Goal: Task Accomplishment & Management: Complete application form

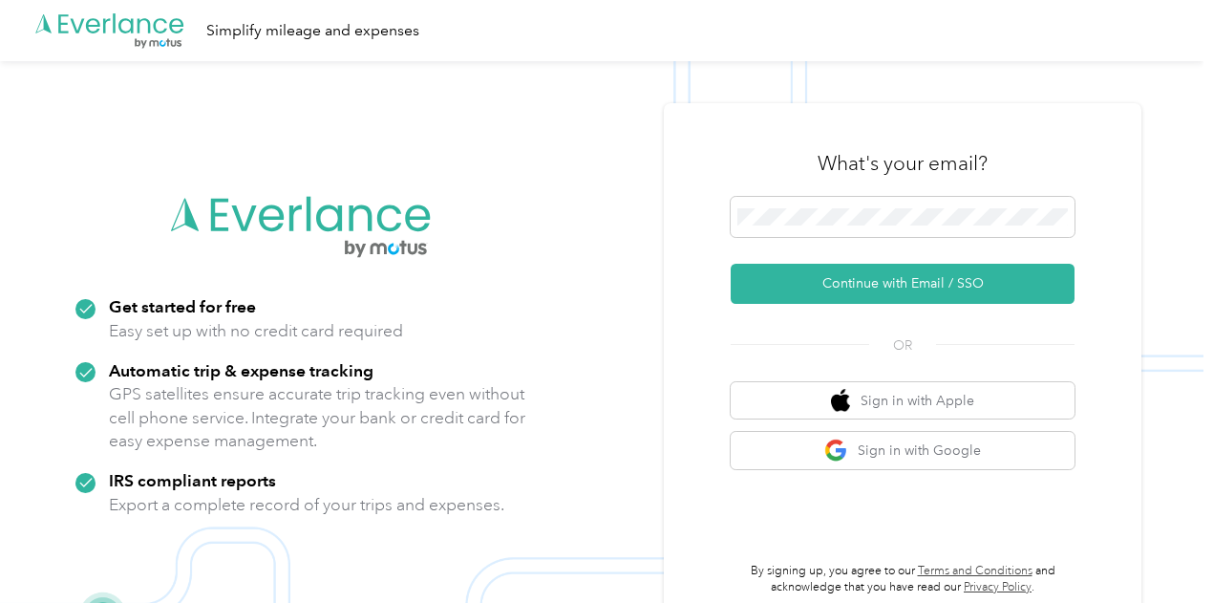
click at [784, 328] on div "What's your email? Continue with Email / SSO OR Sign in with Apple Sign in with…" at bounding box center [903, 363] width 344 height 466
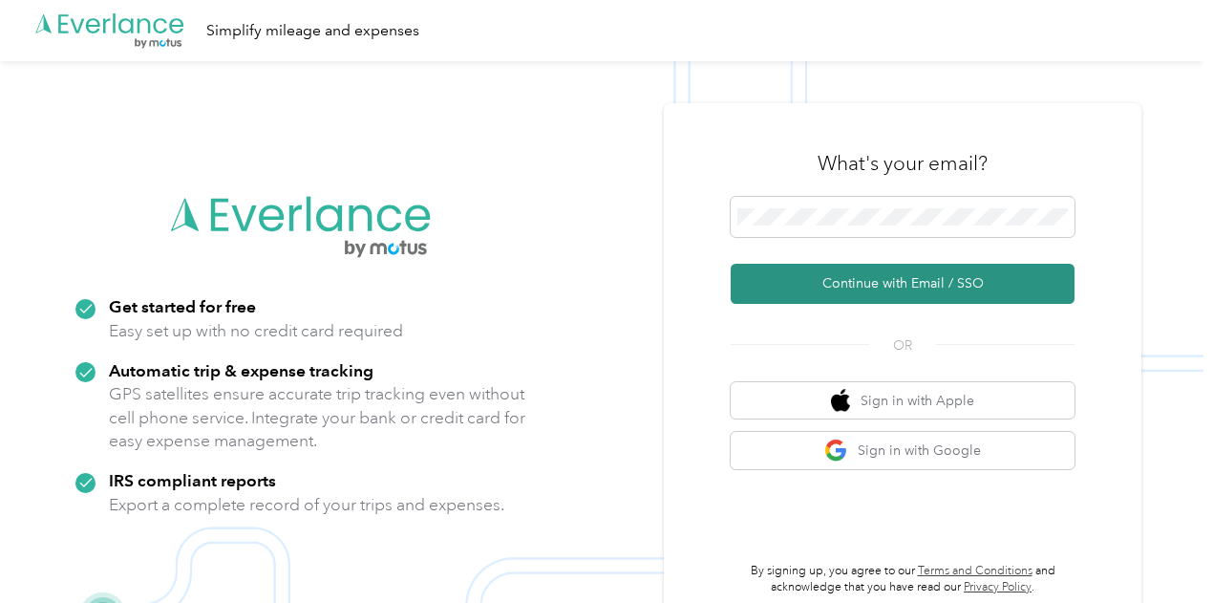
click at [961, 287] on button "Continue with Email / SSO" at bounding box center [903, 284] width 344 height 40
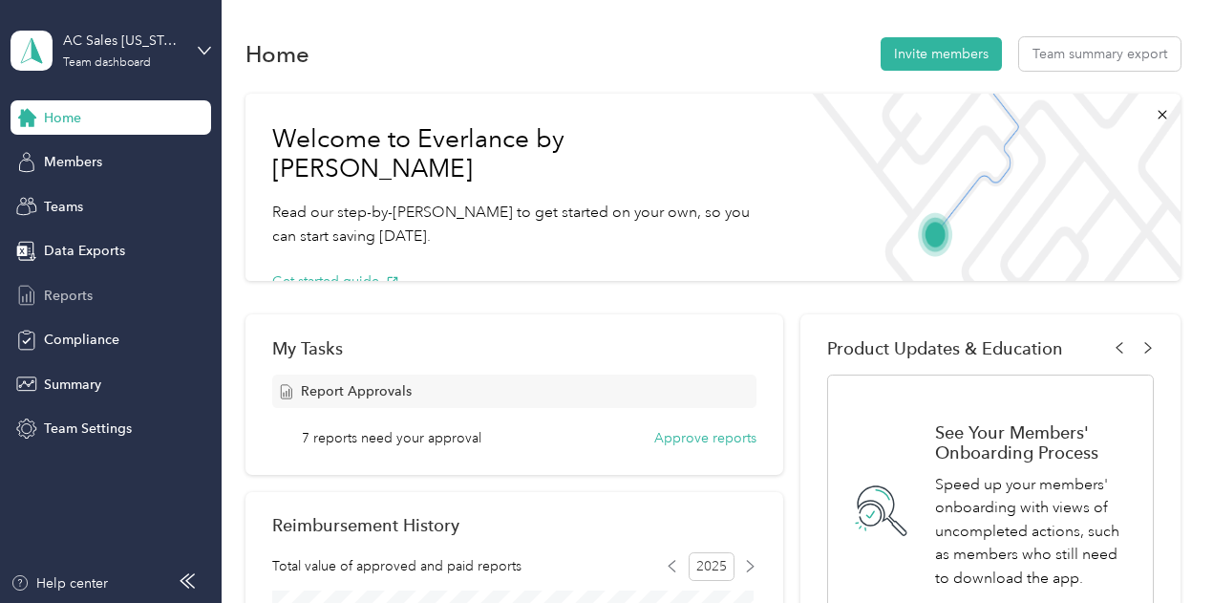
click at [81, 289] on span "Reports" at bounding box center [68, 296] width 49 height 20
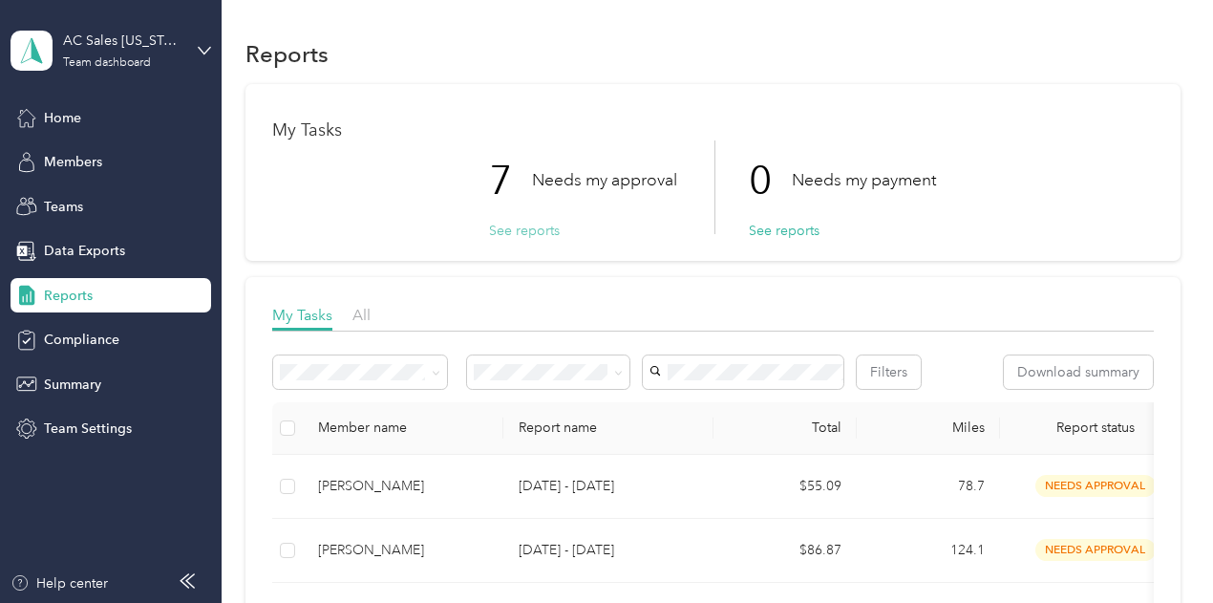
click at [505, 237] on button "See reports" at bounding box center [524, 231] width 71 height 20
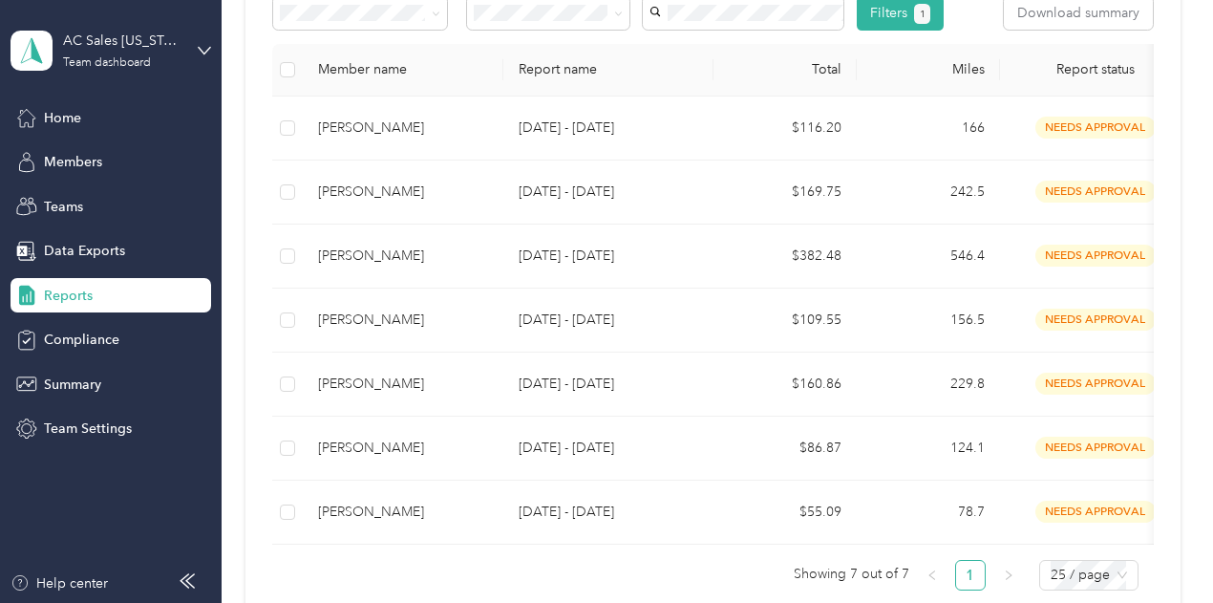
scroll to position [365, 0]
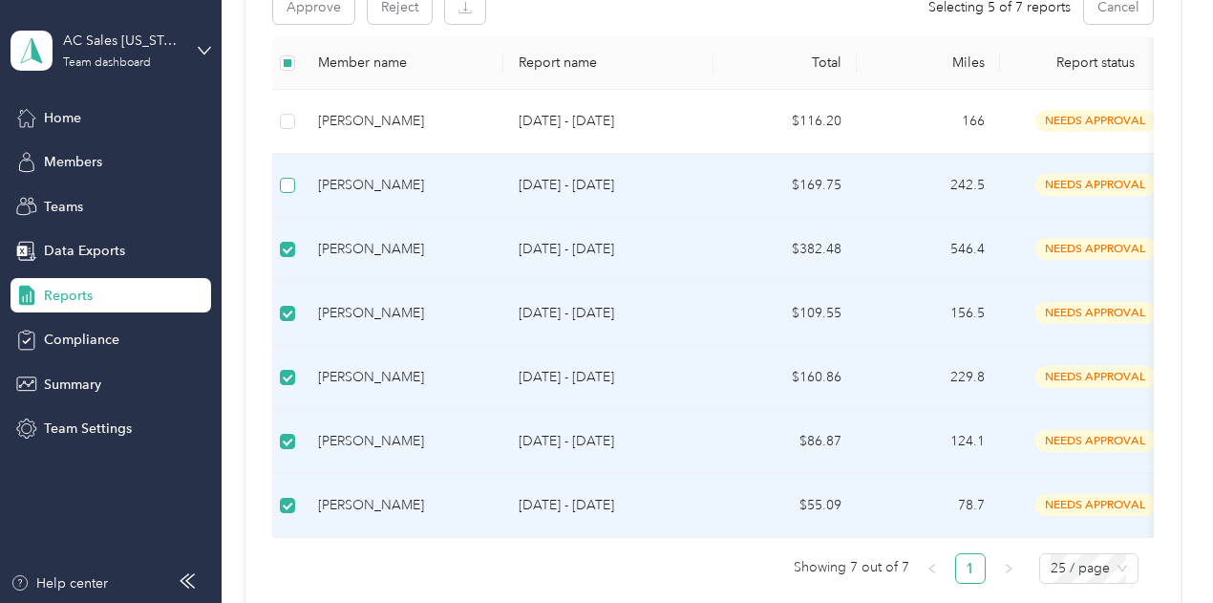
click at [290, 192] on label at bounding box center [287, 185] width 15 height 21
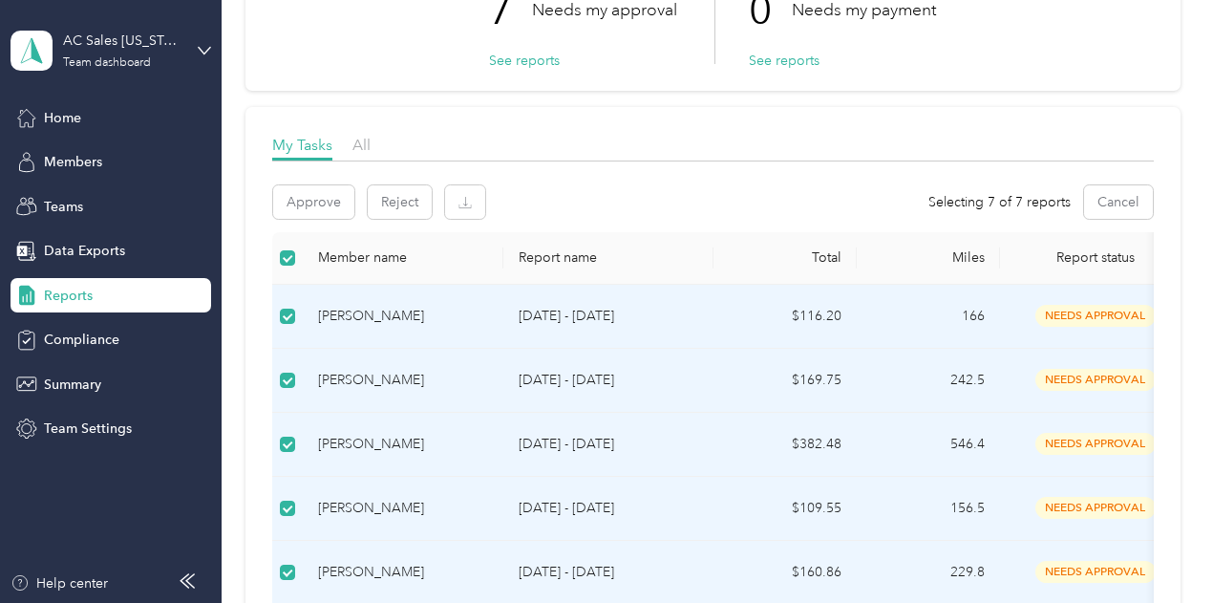
scroll to position [154, 0]
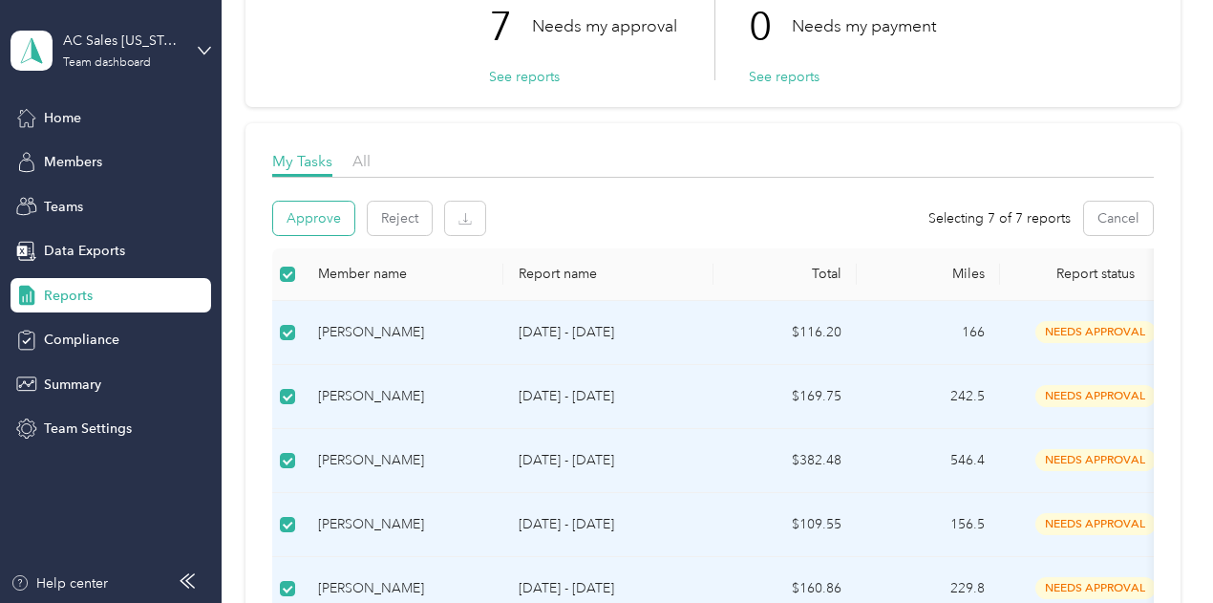
click at [302, 221] on button "Approve" at bounding box center [313, 218] width 81 height 33
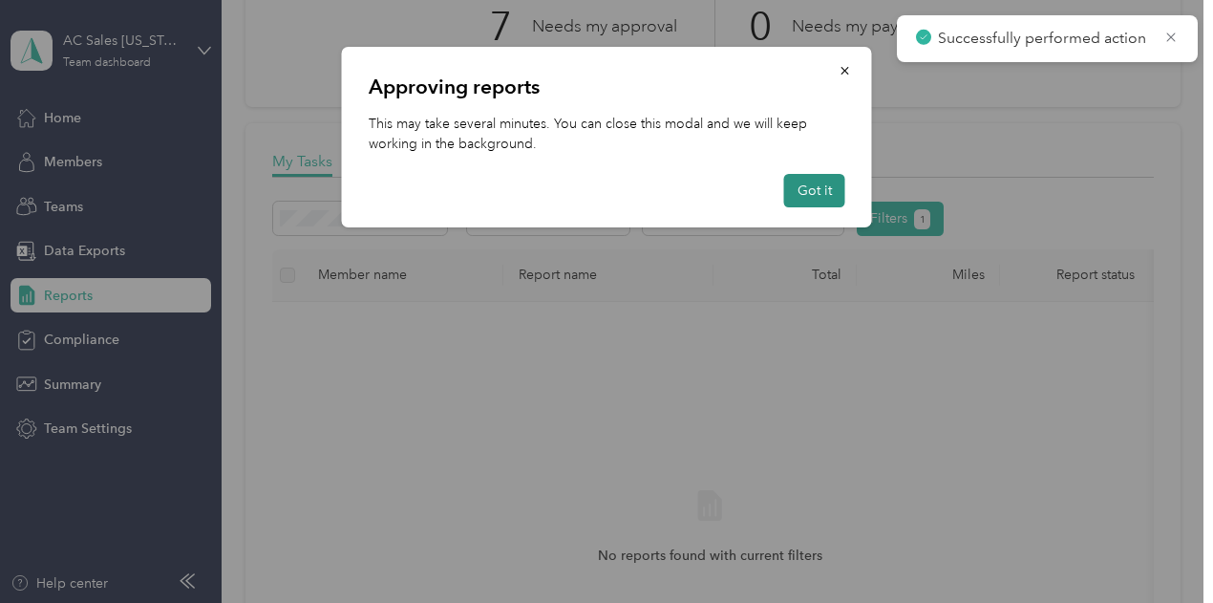
click at [819, 194] on button "Got it" at bounding box center [814, 190] width 61 height 33
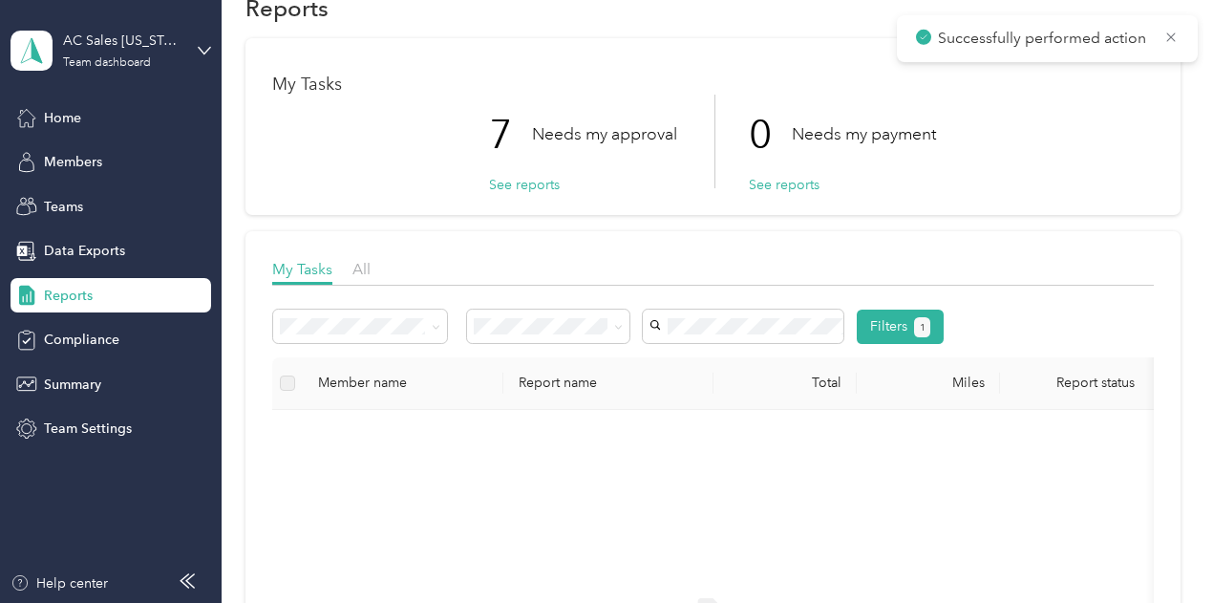
scroll to position [7, 0]
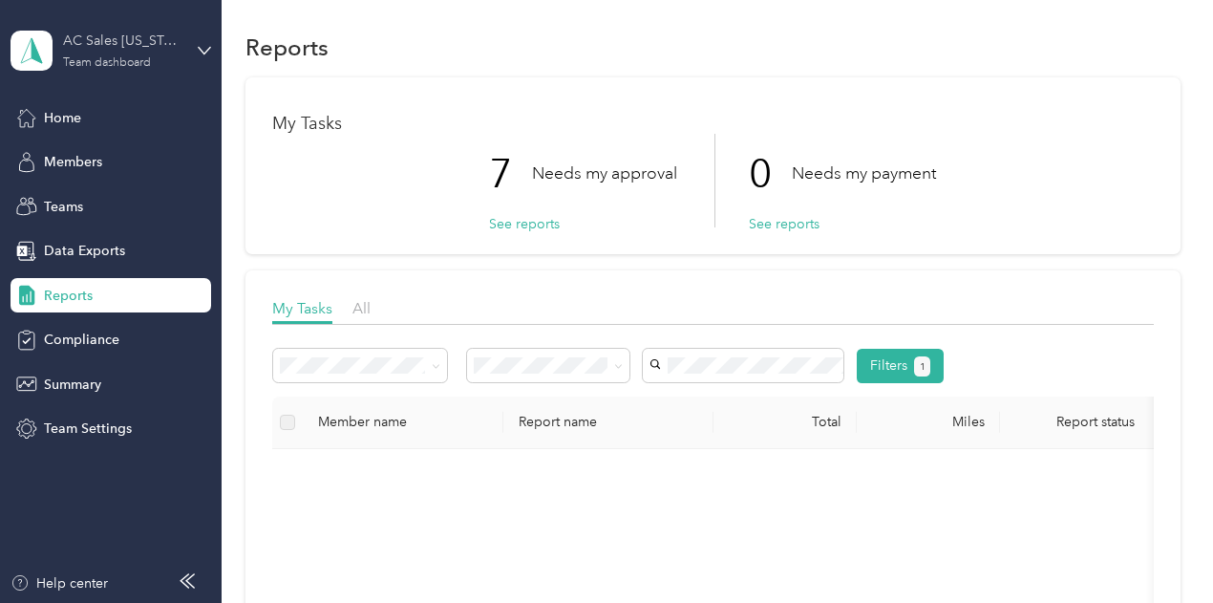
click at [154, 49] on div "AC Sales [US_STATE] 01 US01-AC-D50011-CC10500 ([PERSON_NAME])" at bounding box center [122, 41] width 119 height 20
click at [99, 198] on div "Personal dashboard" at bounding box center [88, 200] width 120 height 20
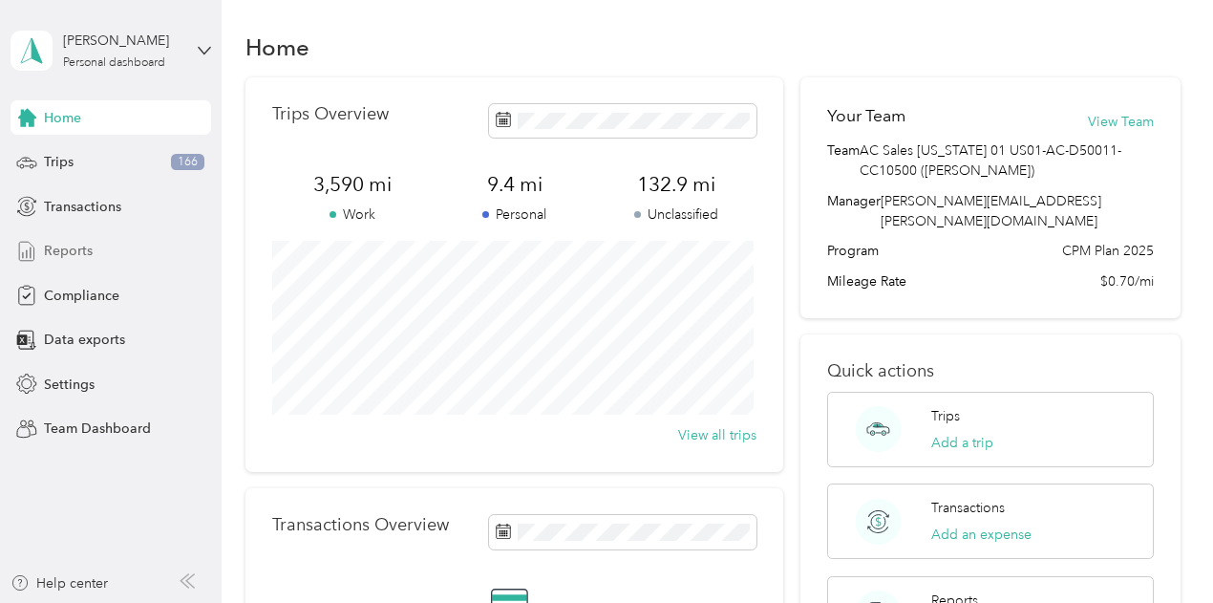
click at [89, 248] on span "Reports" at bounding box center [68, 251] width 49 height 20
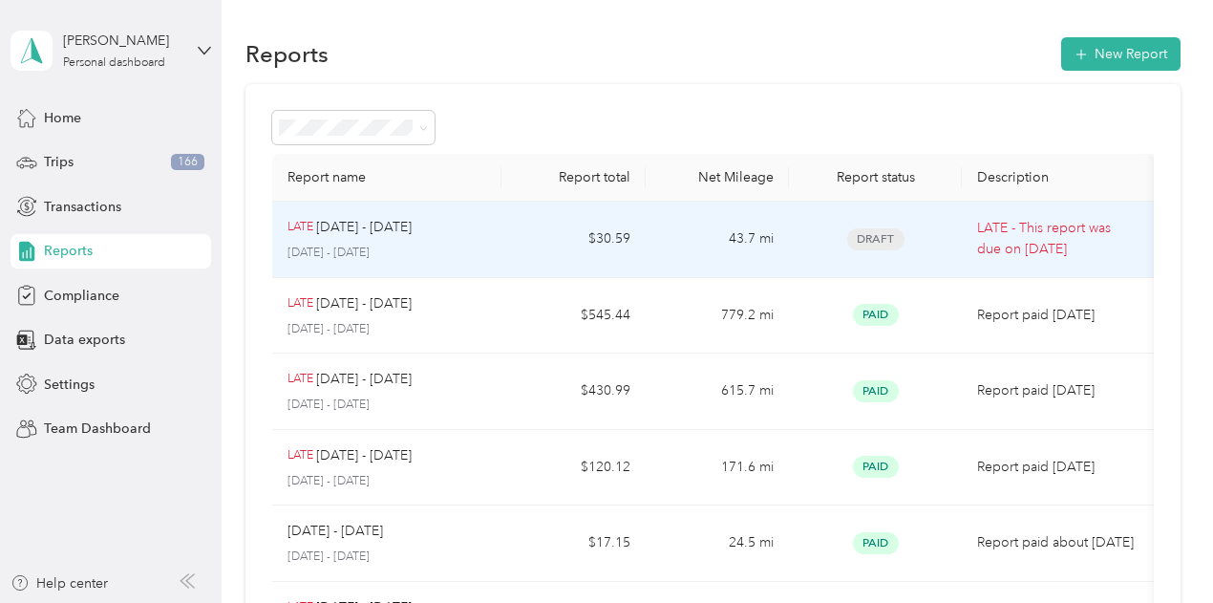
click at [474, 234] on div "LATE [DATE] - [DATE]" at bounding box center [387, 227] width 200 height 21
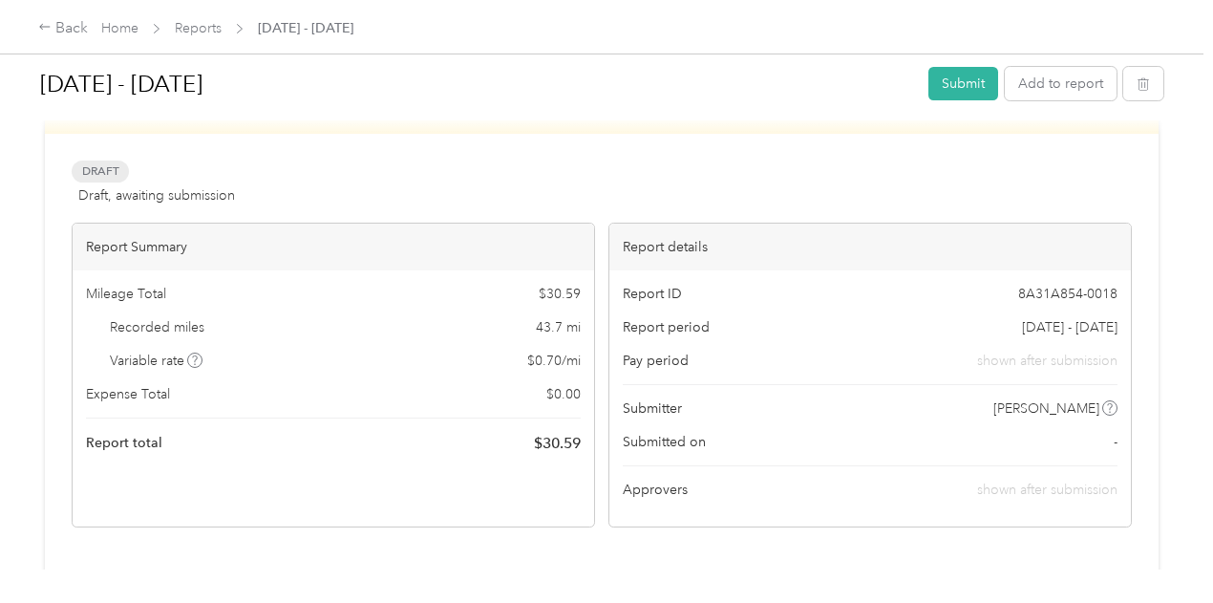
scroll to position [61, 0]
click at [1051, 76] on button "Add to report" at bounding box center [1061, 83] width 112 height 33
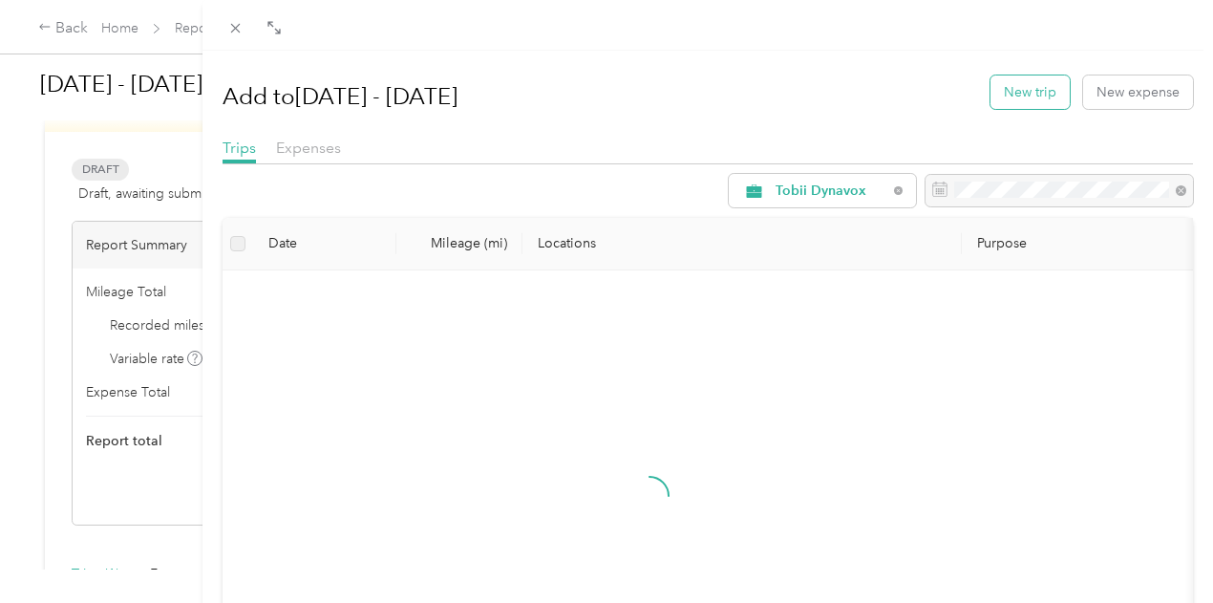
click at [1029, 82] on button "New trip" at bounding box center [1029, 91] width 79 height 33
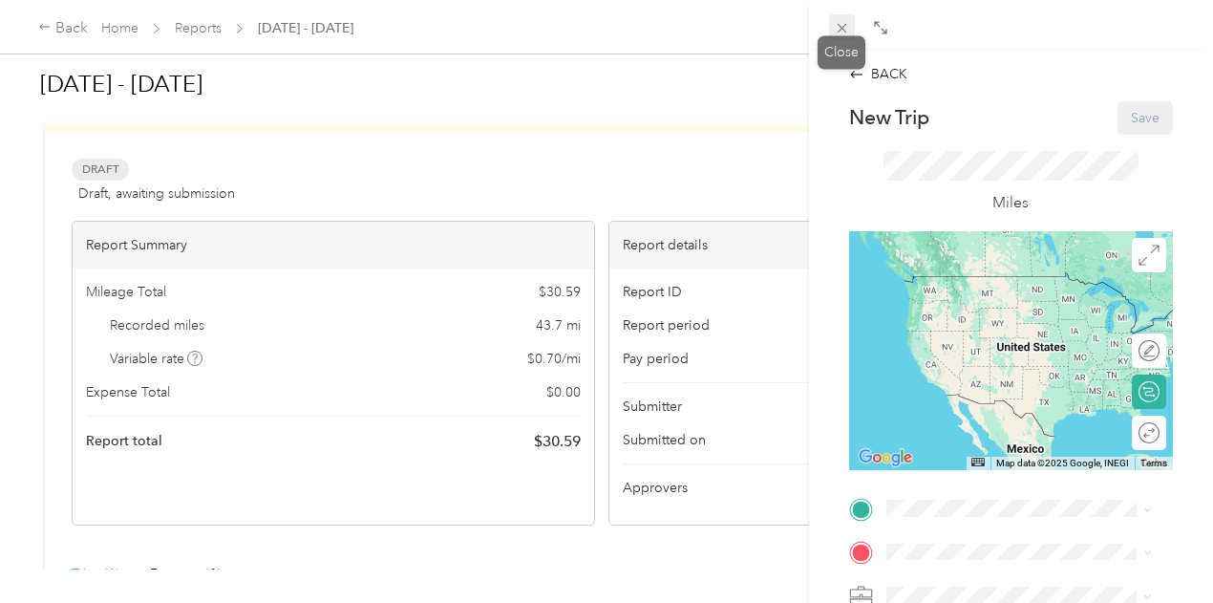
click at [839, 32] on icon at bounding box center [842, 29] width 10 height 10
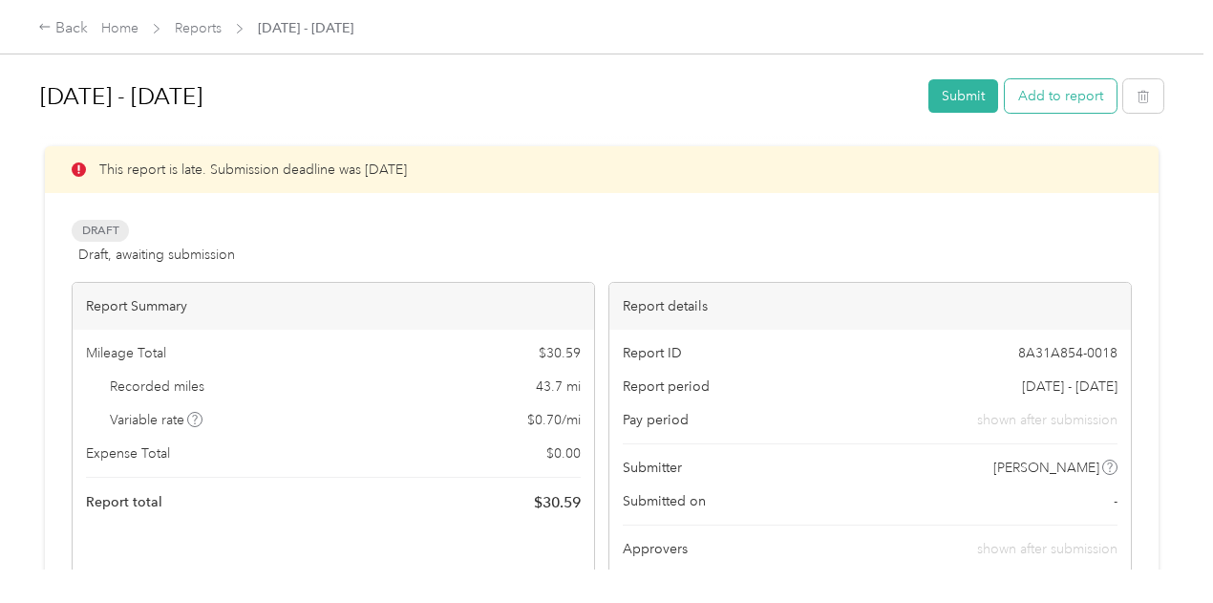
click at [1051, 96] on button "Add to report" at bounding box center [1061, 95] width 112 height 33
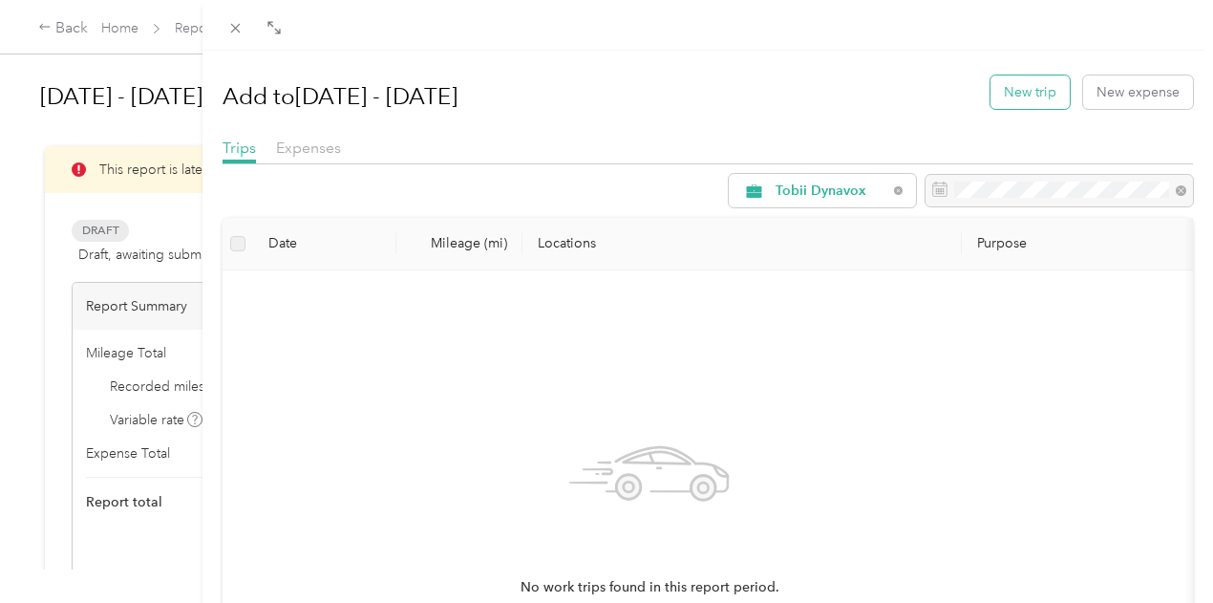
click at [990, 99] on button "New trip" at bounding box center [1029, 91] width 79 height 33
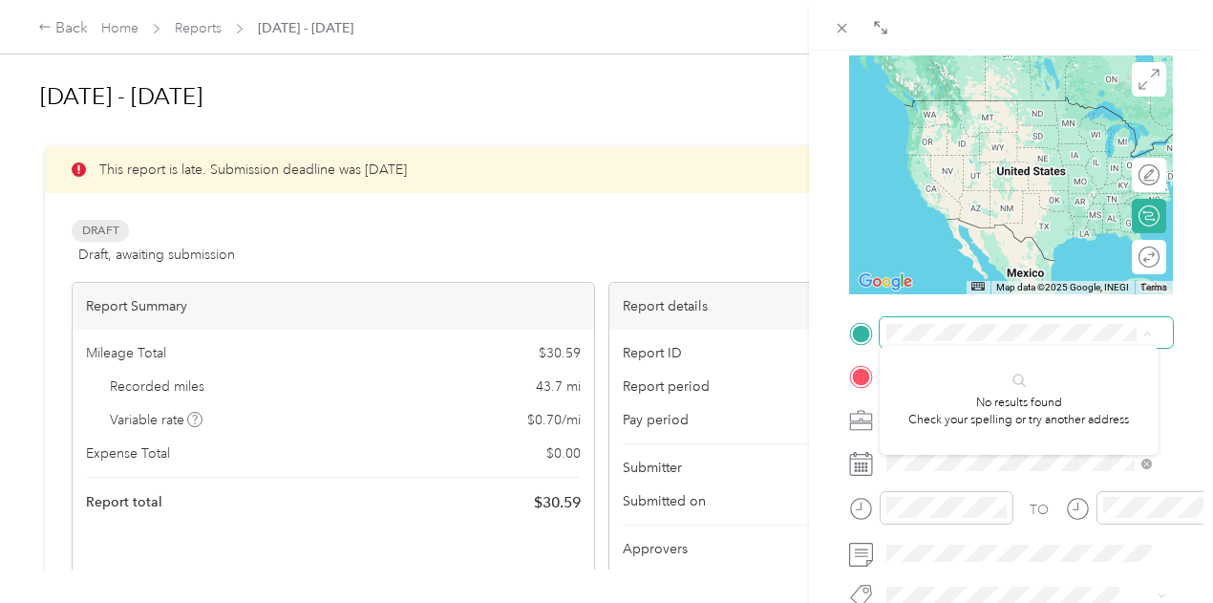
scroll to position [179, 0]
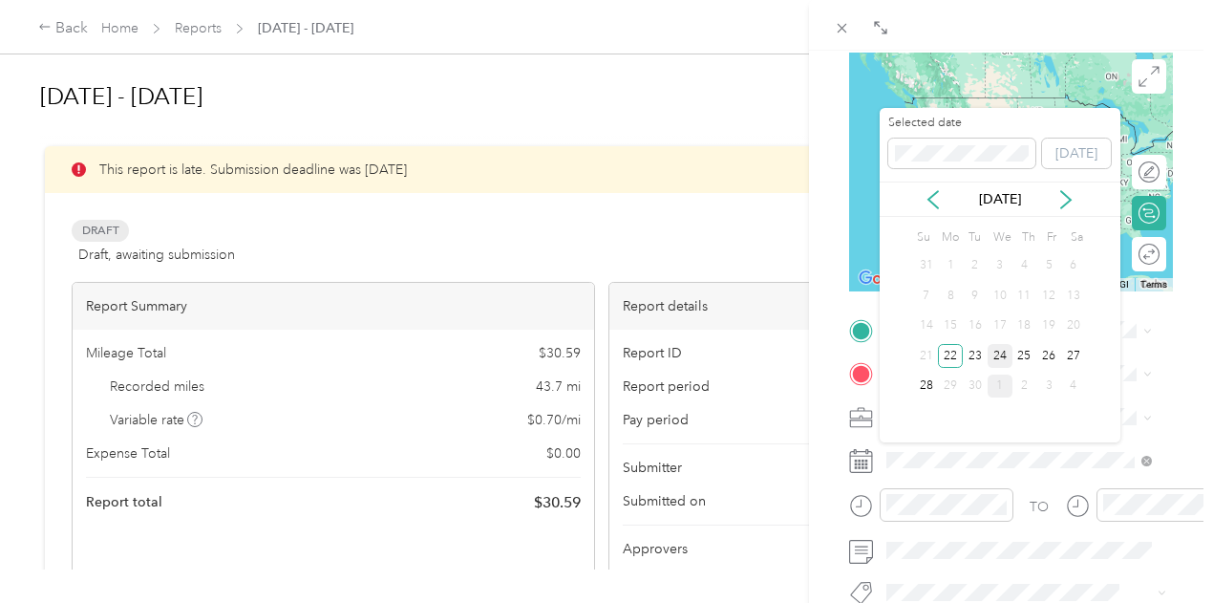
click at [1001, 362] on div "24" at bounding box center [1000, 356] width 25 height 24
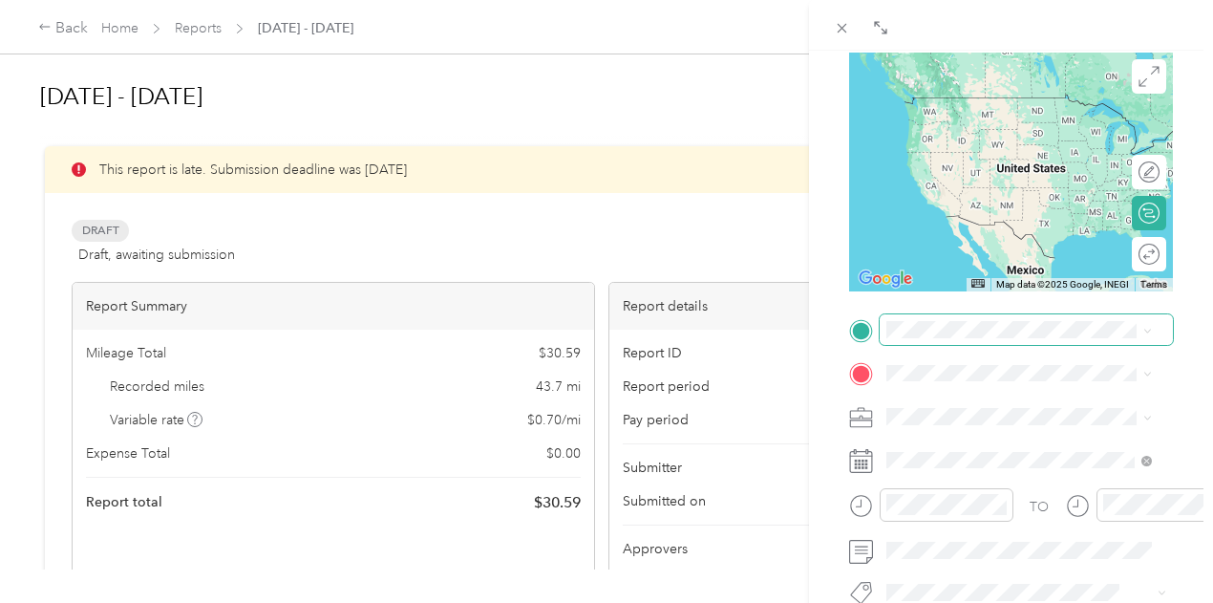
click at [992, 338] on span at bounding box center [1026, 329] width 293 height 31
click at [1007, 105] on span "[STREET_ADDRESS][US_STATE]" at bounding box center [1017, 96] width 191 height 17
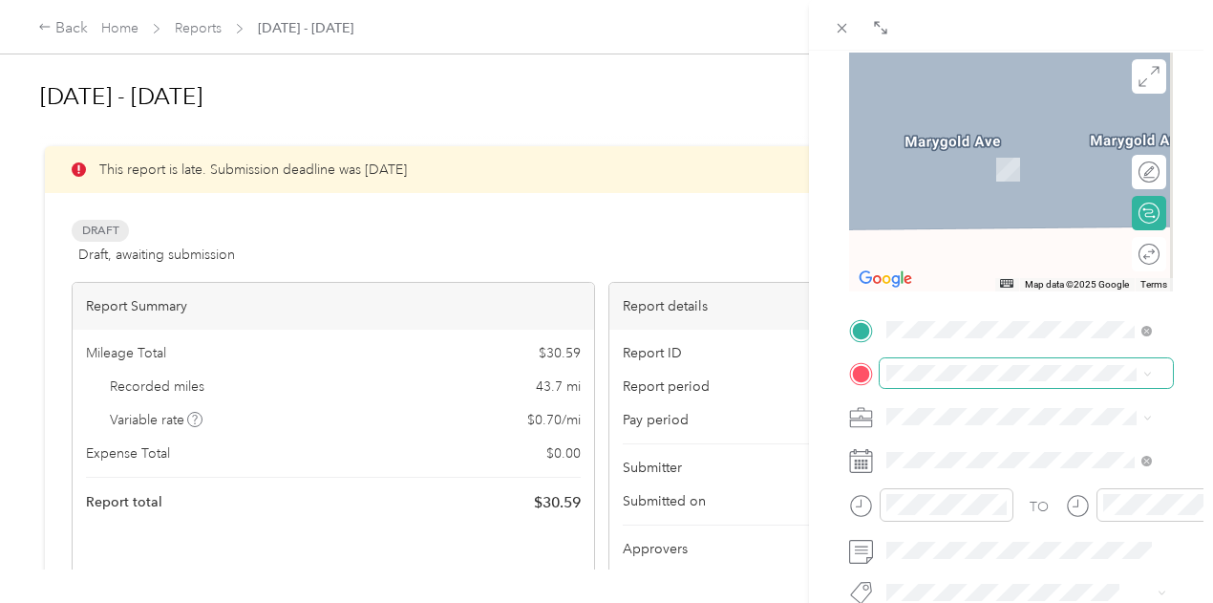
click at [982, 363] on span at bounding box center [1026, 373] width 293 height 31
click at [978, 449] on span "[STREET_ADDRESS][US_STATE]" at bounding box center [1017, 441] width 191 height 17
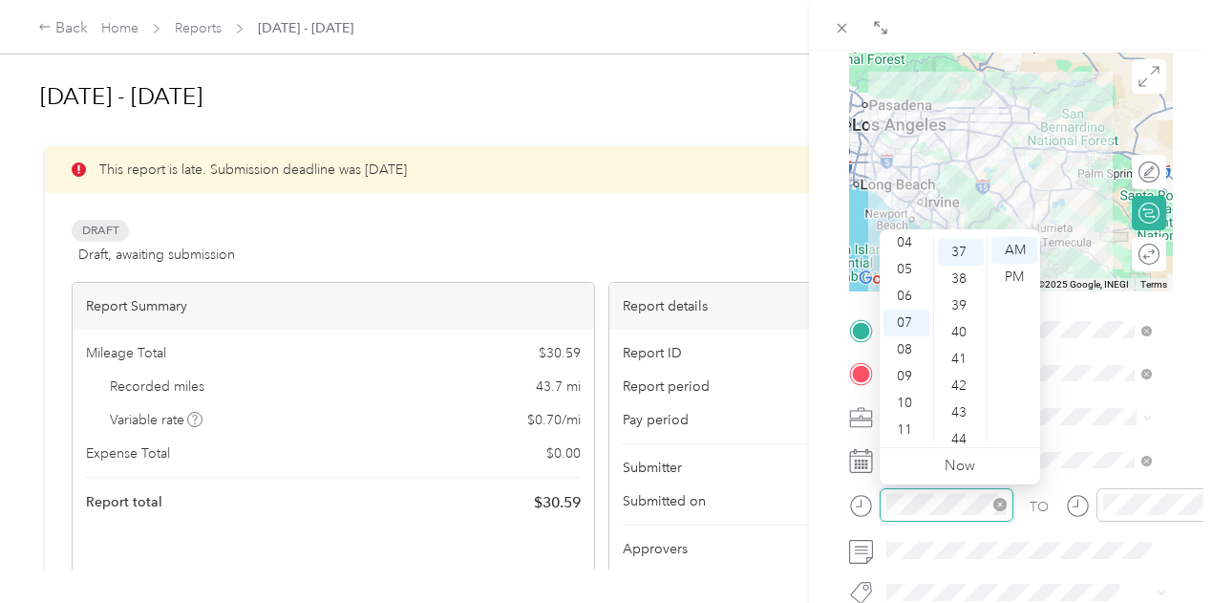
scroll to position [990, 0]
click at [906, 244] on div "04" at bounding box center [906, 242] width 46 height 27
click at [1011, 270] on div "PM" at bounding box center [1014, 277] width 46 height 27
click at [1017, 282] on div "PM" at bounding box center [1014, 277] width 46 height 27
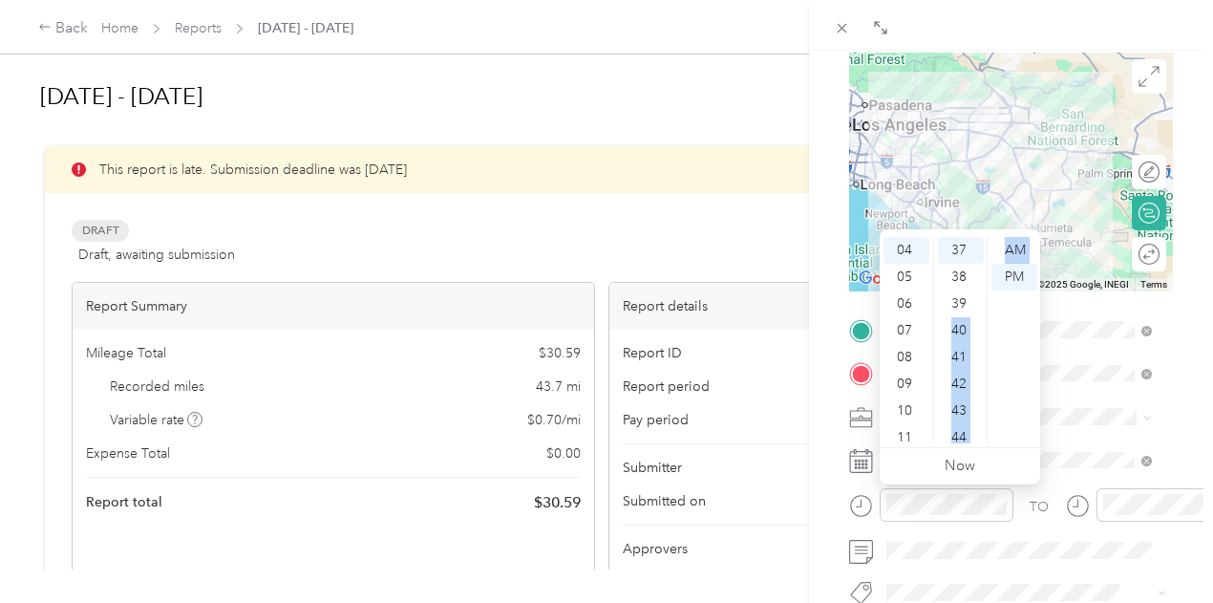
drag, startPoint x: 965, startPoint y: 293, endPoint x: 990, endPoint y: 385, distance: 95.0
click at [990, 385] on div "12 01 02 03 04 05 06 07 08 09 10 11 00 01 02 03 04 05 06 07 08 09 10 11 12 13 1…" at bounding box center [960, 340] width 160 height 214
click at [911, 259] on div "03" at bounding box center [906, 261] width 46 height 27
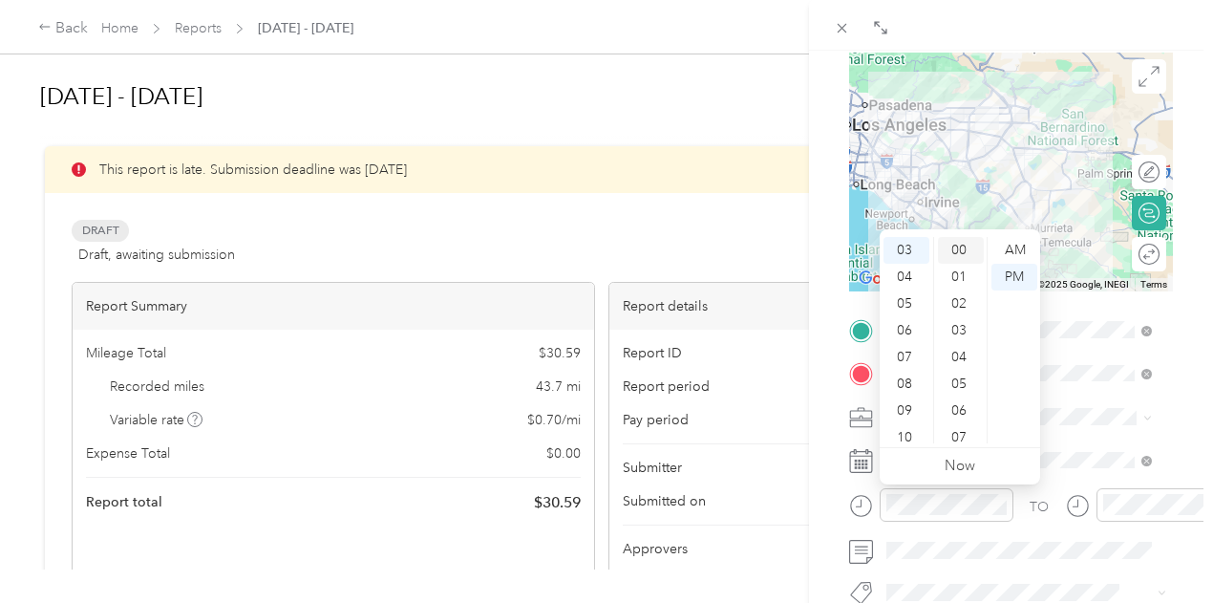
click at [962, 246] on div "00" at bounding box center [961, 250] width 46 height 27
click at [1040, 522] on div "TO" at bounding box center [1011, 511] width 324 height 47
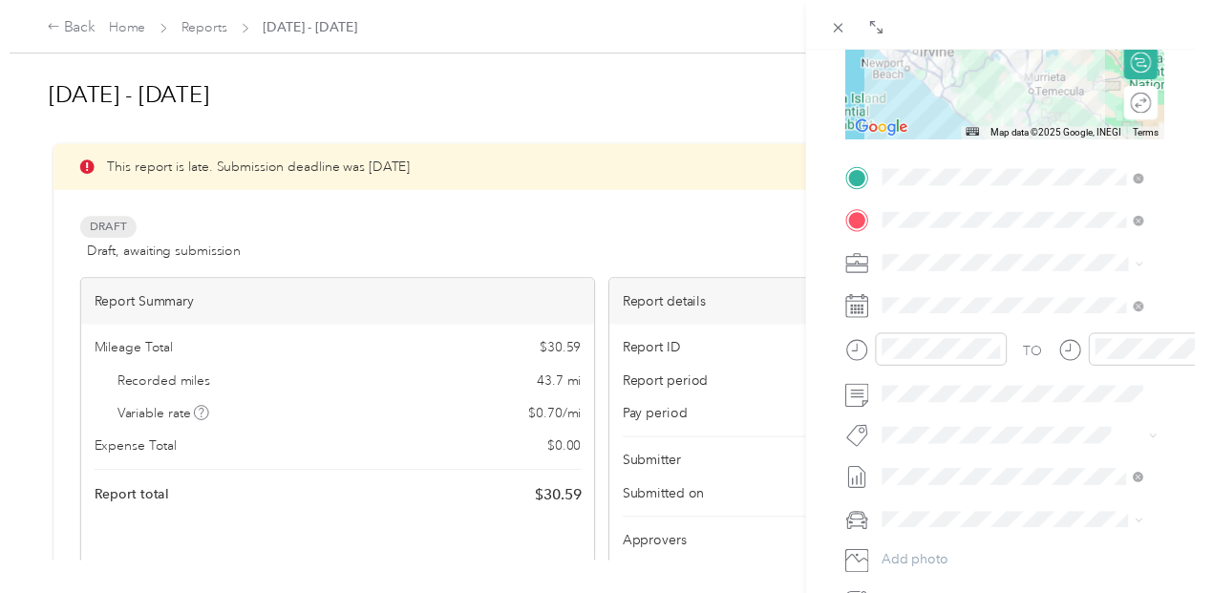
scroll to position [361, 0]
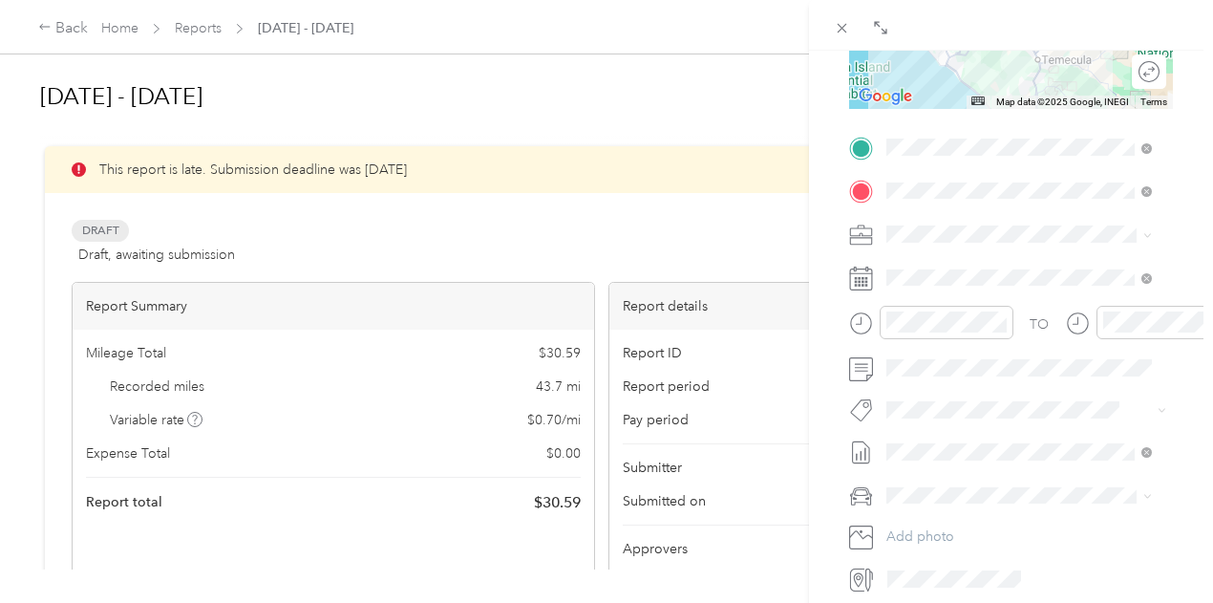
click at [1077, 321] on icon at bounding box center [1078, 323] width 24 height 24
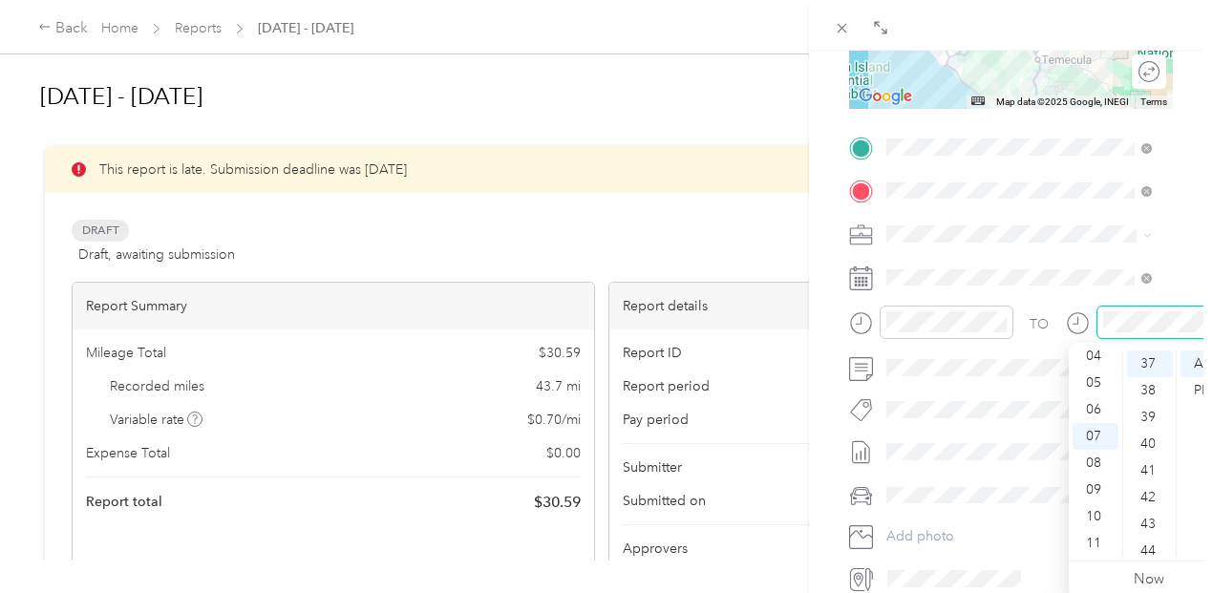
scroll to position [990, 0]
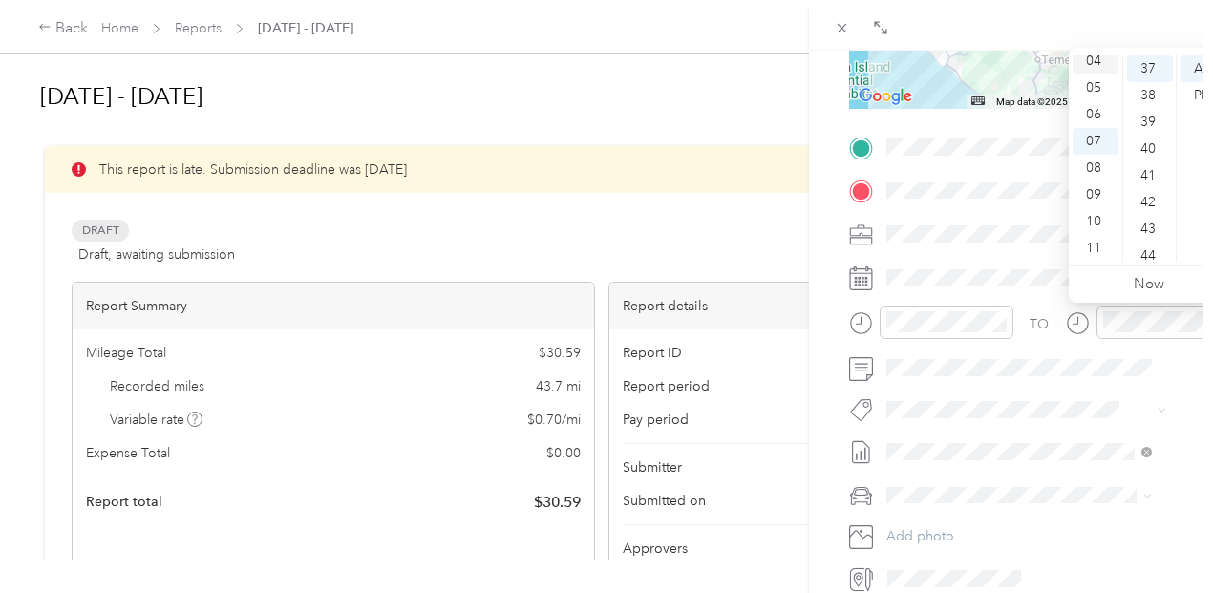
click at [1095, 57] on div "04" at bounding box center [1096, 61] width 46 height 27
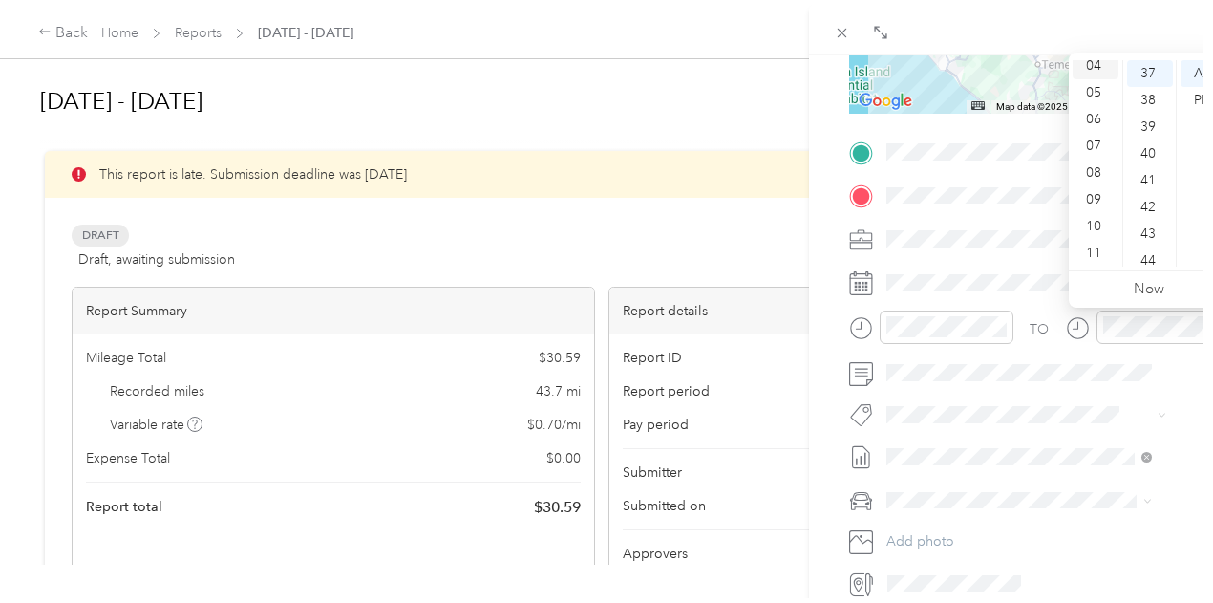
scroll to position [107, 0]
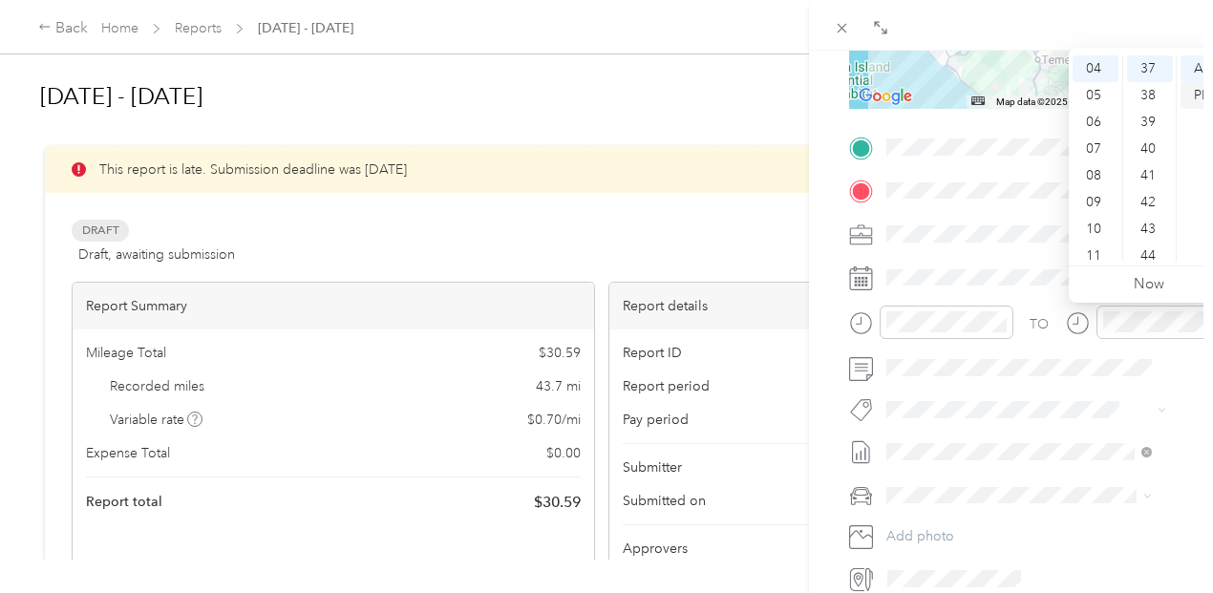
click at [1202, 89] on div "PM" at bounding box center [1204, 95] width 46 height 27
click at [1158, 359] on form "New Trip Save This trip cannot be edited because it is either under review, app…" at bounding box center [1011, 167] width 364 height 854
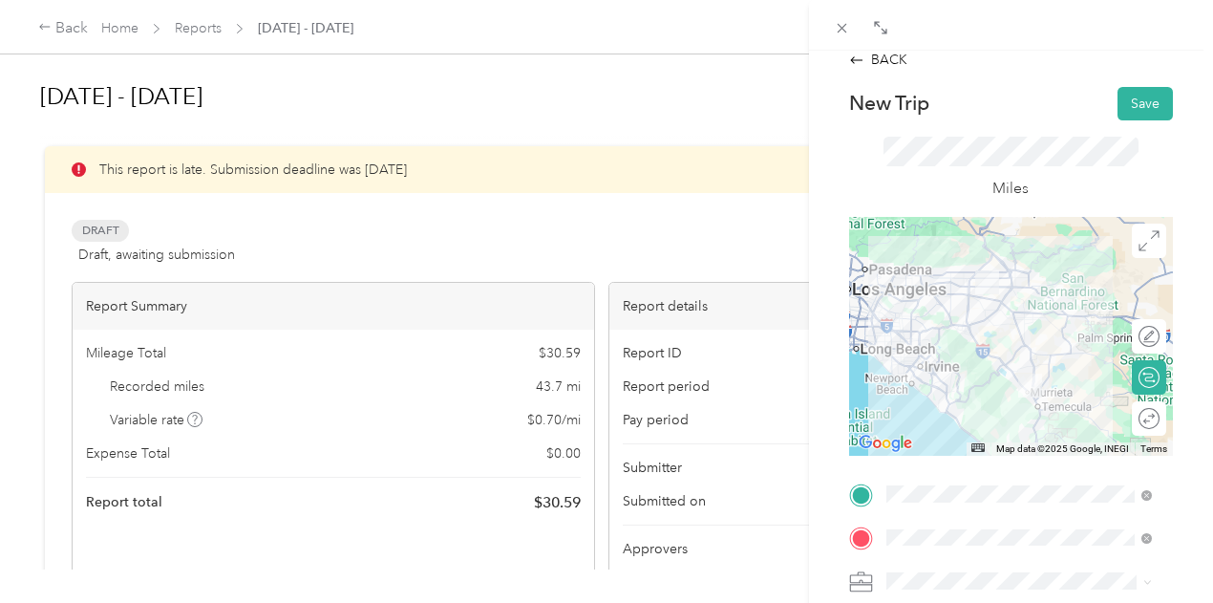
scroll to position [0, 0]
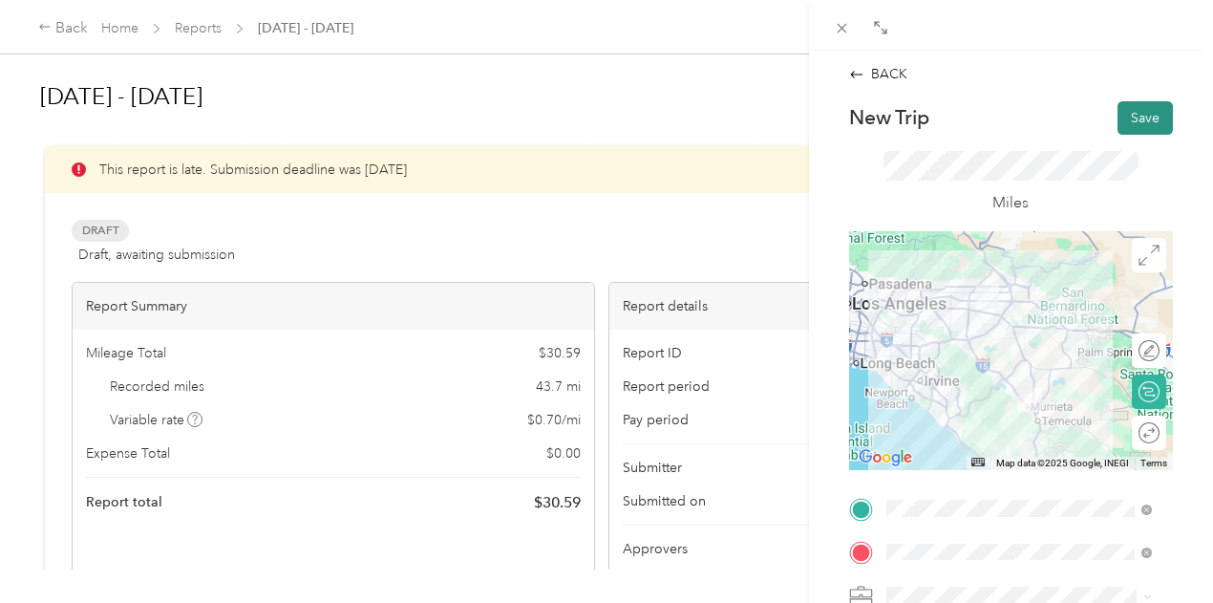
click at [1123, 114] on button "Save" at bounding box center [1144, 117] width 55 height 33
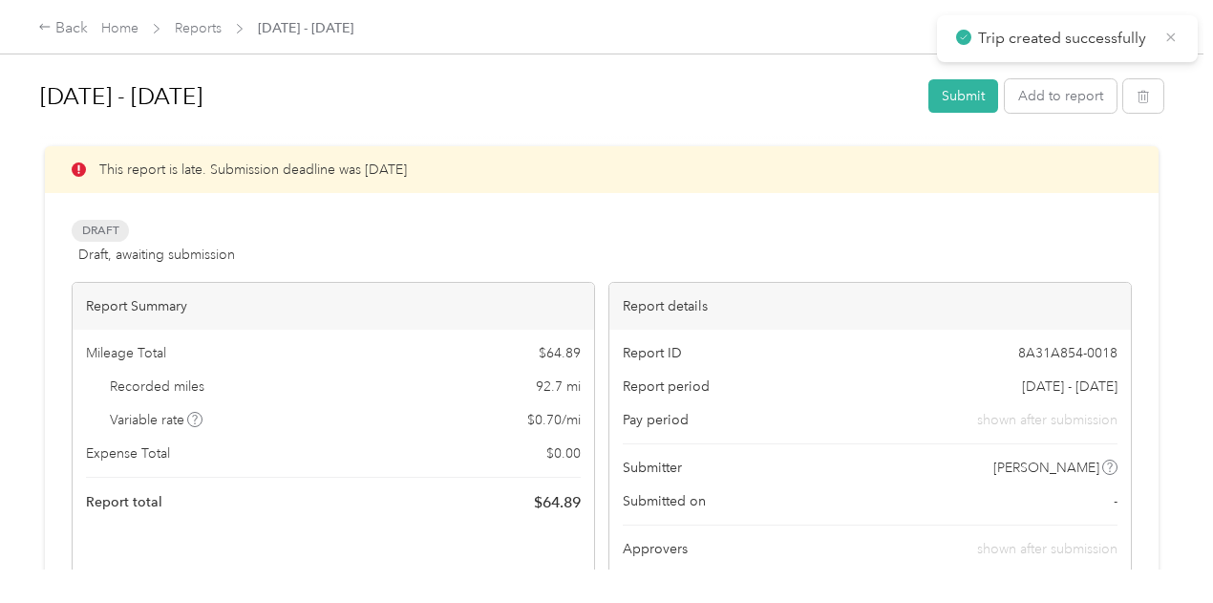
click at [1176, 35] on icon at bounding box center [1170, 37] width 15 height 17
click at [947, 89] on button "Submit" at bounding box center [963, 95] width 70 height 33
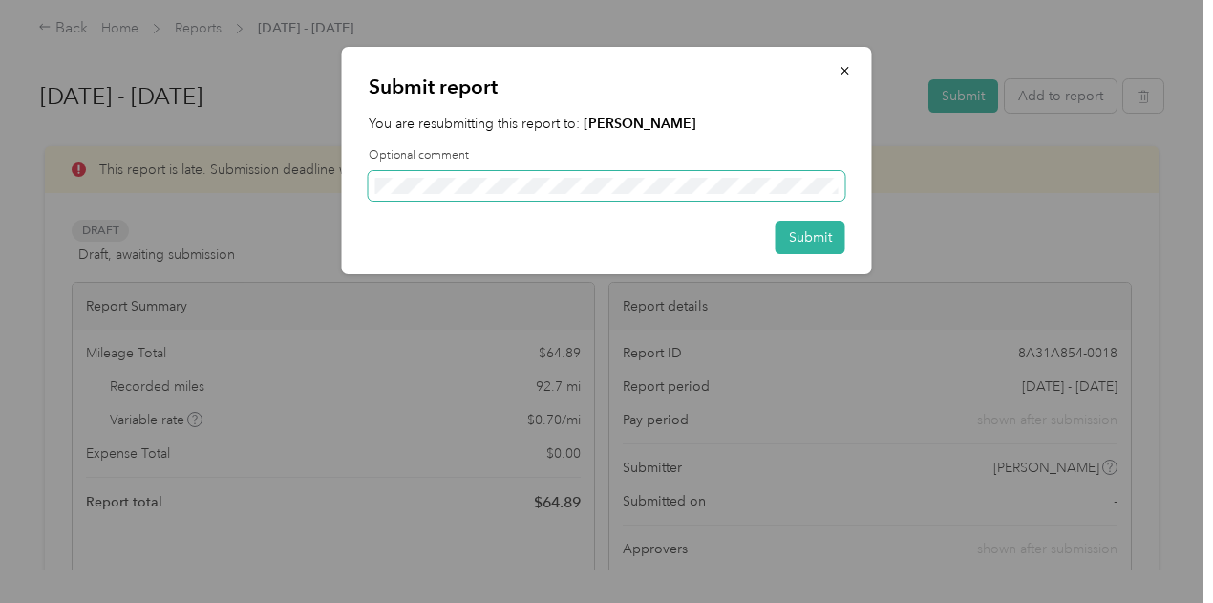
click at [708, 175] on span at bounding box center [607, 186] width 477 height 31
click at [701, 201] on div "Submit report You are resubmitting this report to: [PERSON_NAME] Optional comme…" at bounding box center [607, 160] width 530 height 227
click at [792, 229] on button "Submit" at bounding box center [811, 237] width 70 height 33
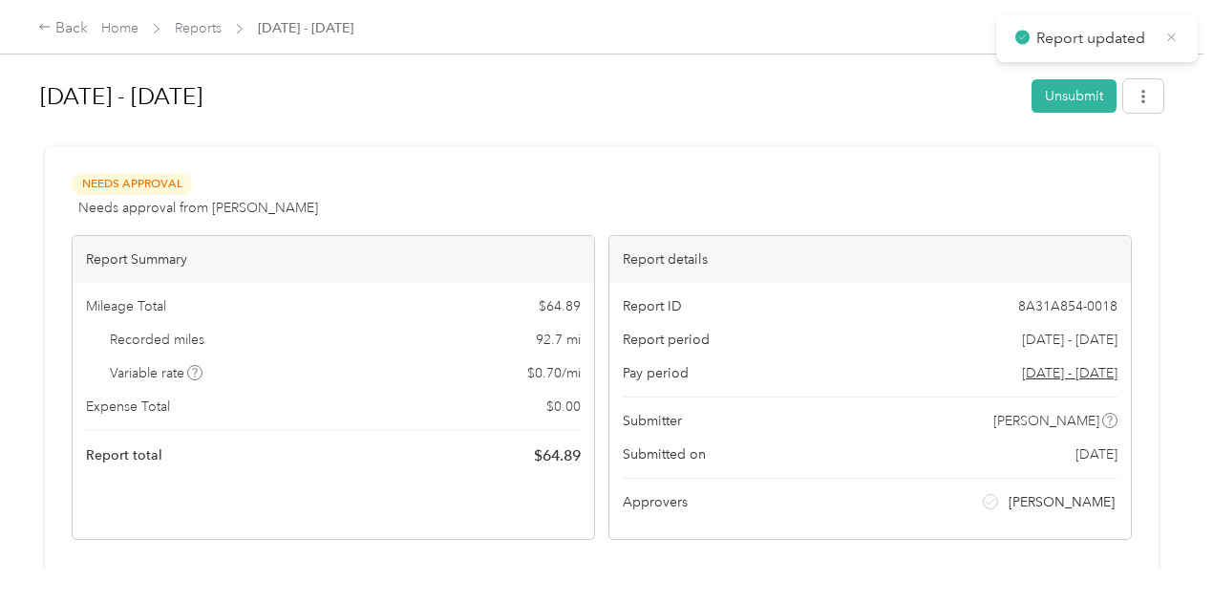
click at [1173, 32] on icon at bounding box center [1171, 37] width 14 height 17
